Goal: Task Accomplishment & Management: Complete application form

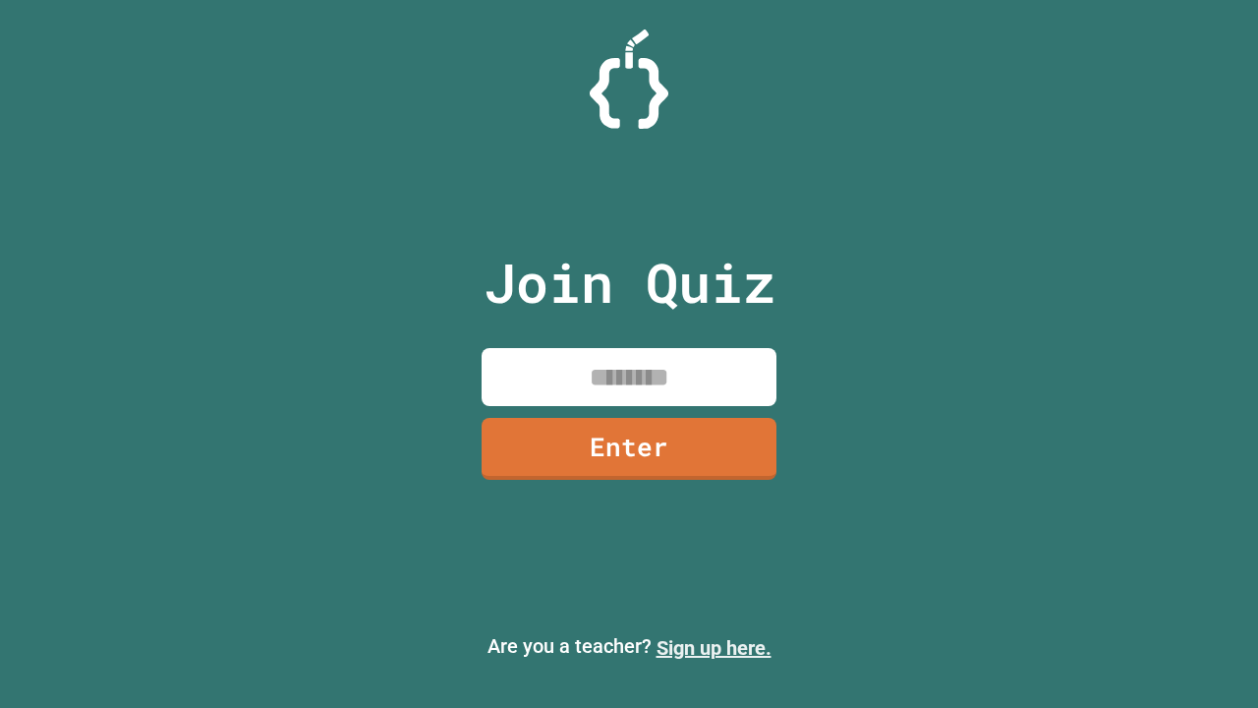
click at [714, 648] on link "Sign up here." at bounding box center [714, 648] width 115 height 24
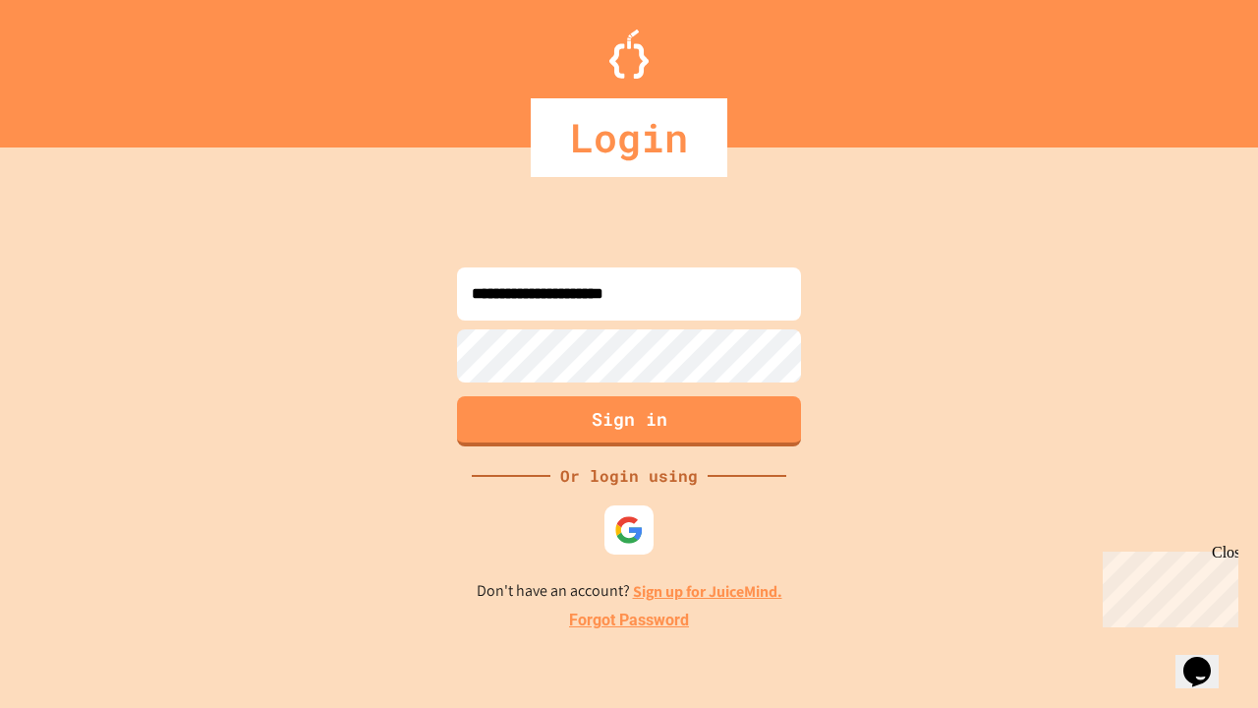
type input "**********"
